Goal: Task Accomplishment & Management: Manage account settings

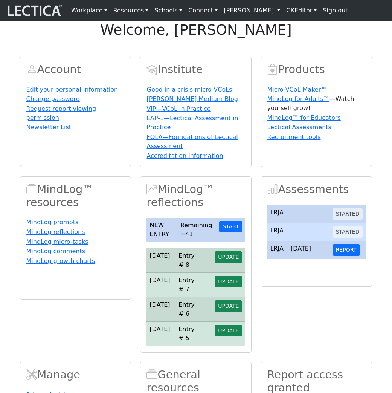
click at [267, 12] on link "[PERSON_NAME]" at bounding box center [252, 10] width 63 height 15
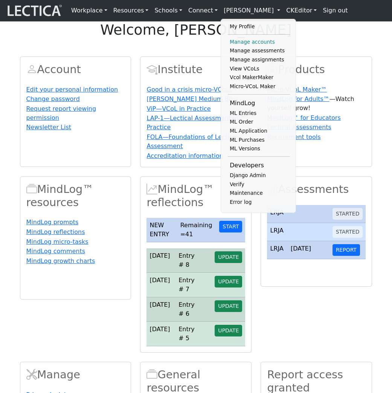
click at [247, 44] on link "Manage accounts" at bounding box center [259, 42] width 62 height 9
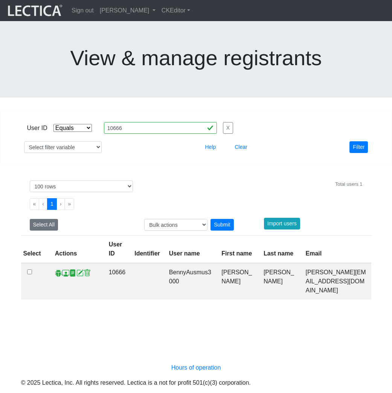
select select "equal"
select select "100"
click at [170, 122] on input "10666" at bounding box center [160, 128] width 113 height 12
paste input "58572"
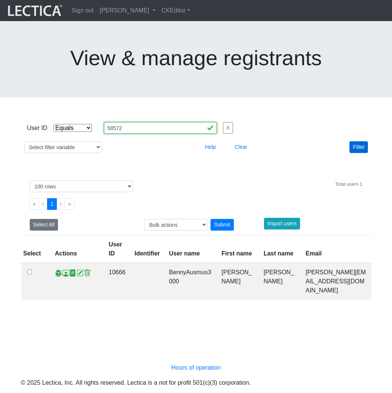
type input "58572"
click at [355, 141] on button "Filter" at bounding box center [358, 147] width 18 height 12
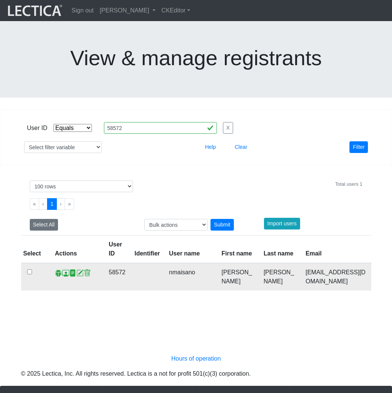
click at [64, 269] on span at bounding box center [65, 273] width 7 height 8
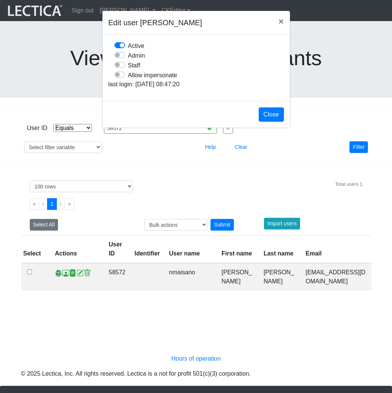
click at [128, 80] on label "Allow impersonate" at bounding box center [152, 75] width 49 height 10
click at [120, 78] on input "Allow impersonate" at bounding box center [117, 74] width 6 height 8
checkbox input "true"
click at [271, 122] on button "Close" at bounding box center [271, 114] width 25 height 14
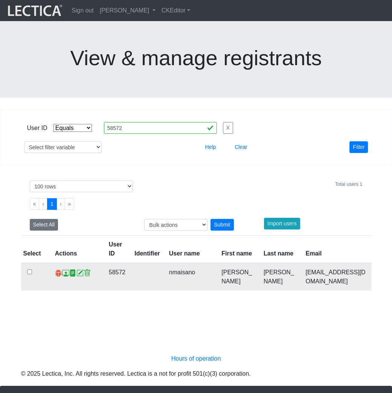
click at [56, 269] on span at bounding box center [58, 273] width 7 height 8
